Goal: Information Seeking & Learning: Learn about a topic

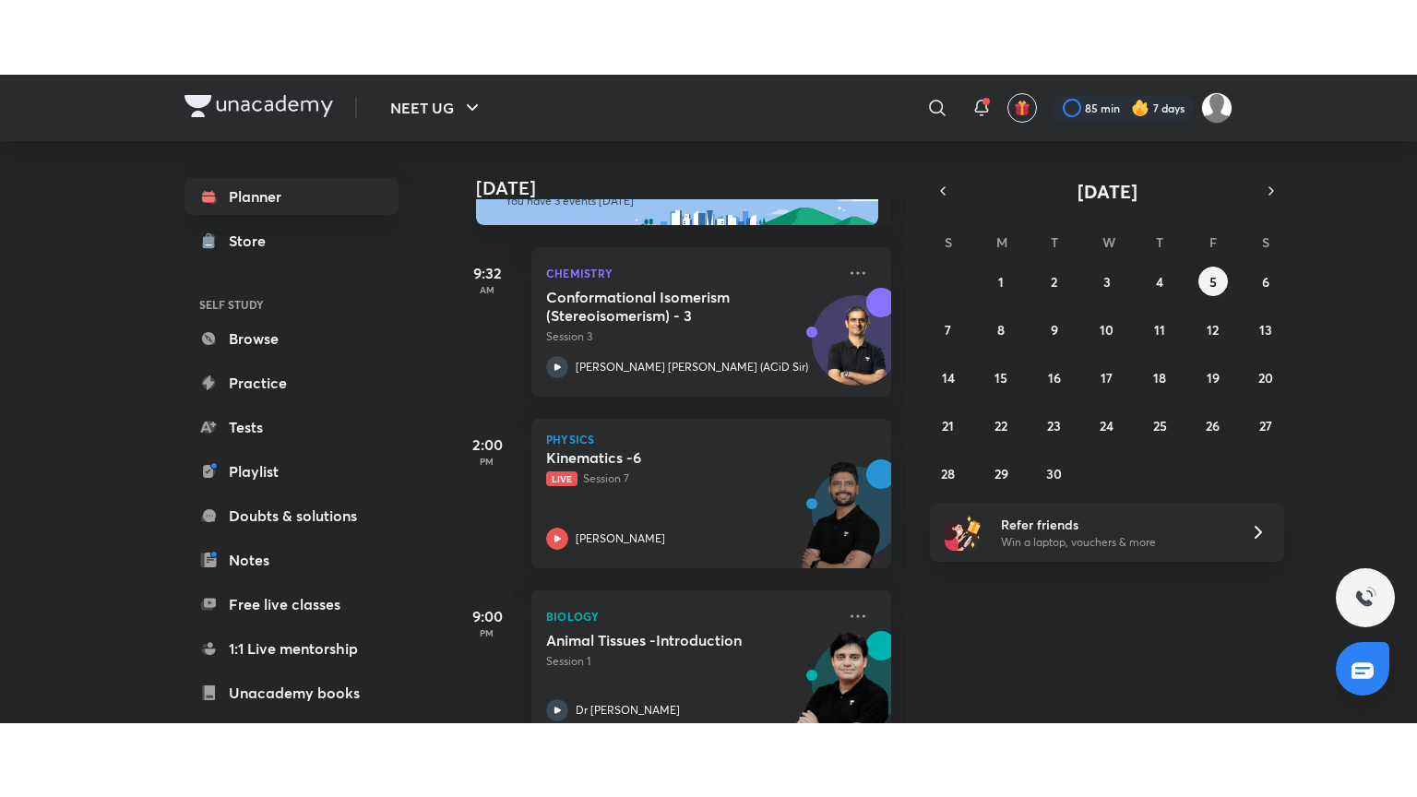
scroll to position [105, 0]
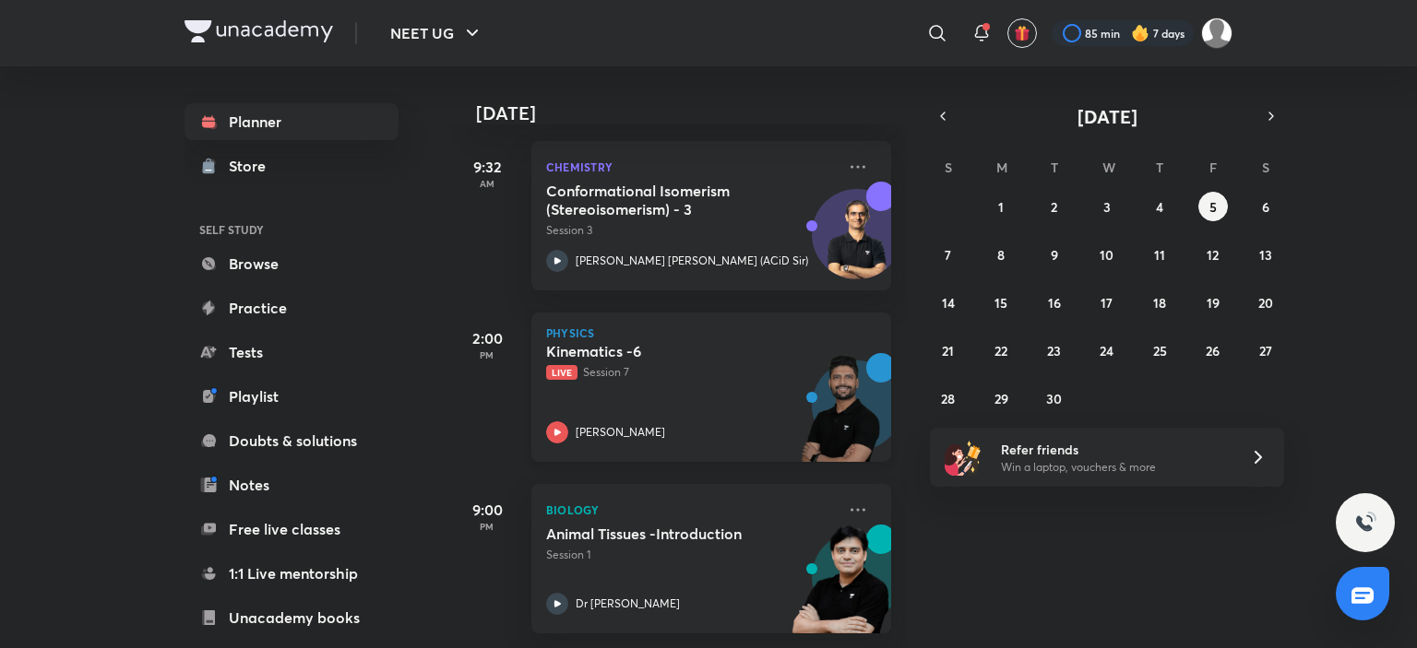
click at [590, 405] on div "Kinematics -6 Live Session 7 [PERSON_NAME]" at bounding box center [691, 392] width 290 height 101
